Goal: Check status: Check status

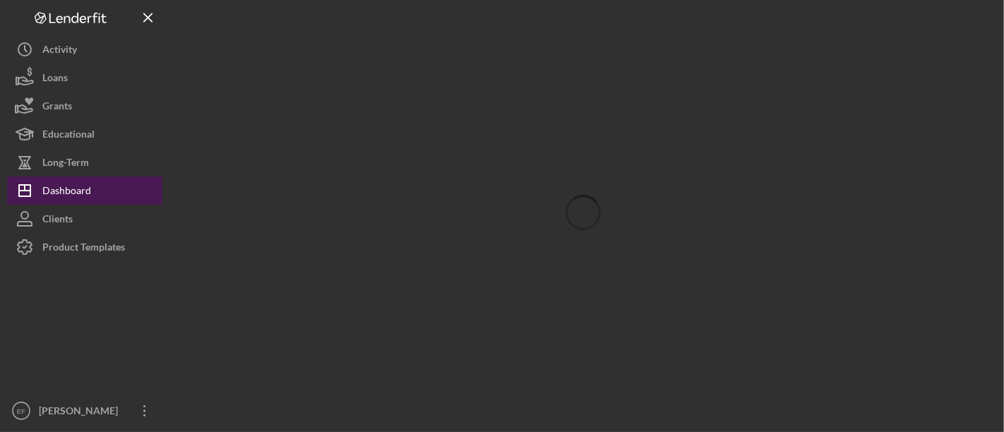
click at [66, 186] on div "Dashboard" at bounding box center [66, 192] width 49 height 32
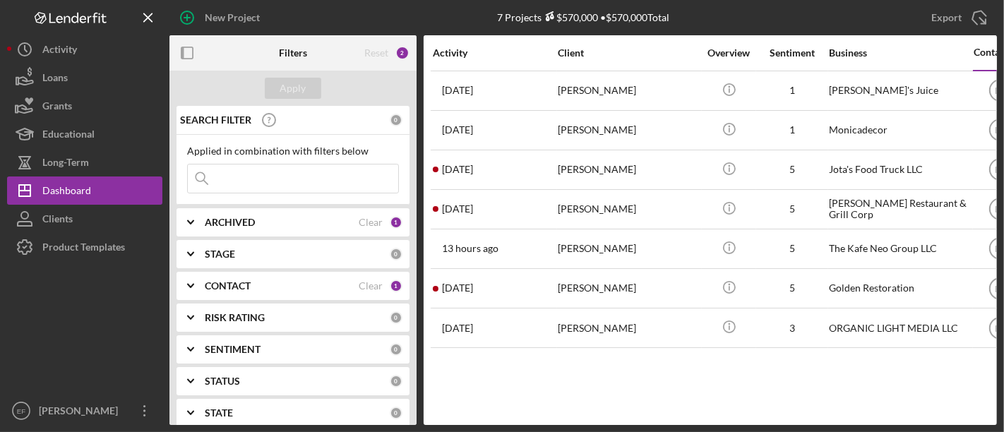
scroll to position [78, 0]
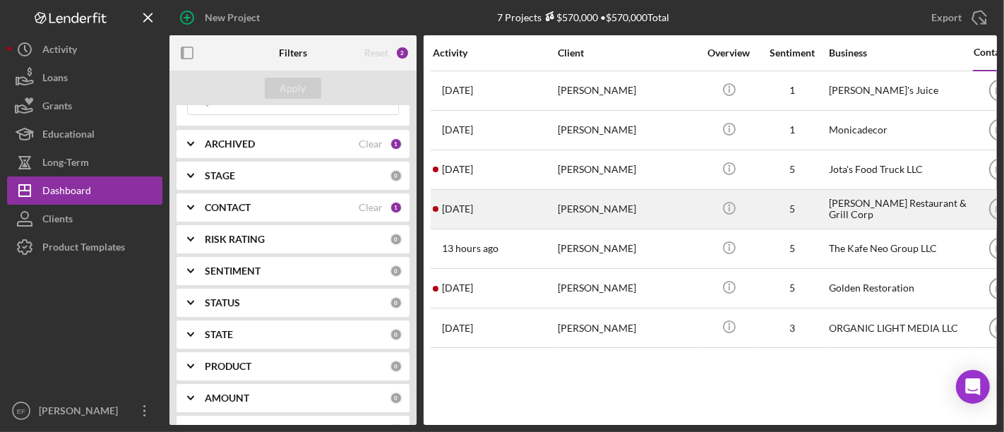
click at [633, 203] on div "[PERSON_NAME]" at bounding box center [628, 209] width 141 height 37
